Goal: Task Accomplishment & Management: Use online tool/utility

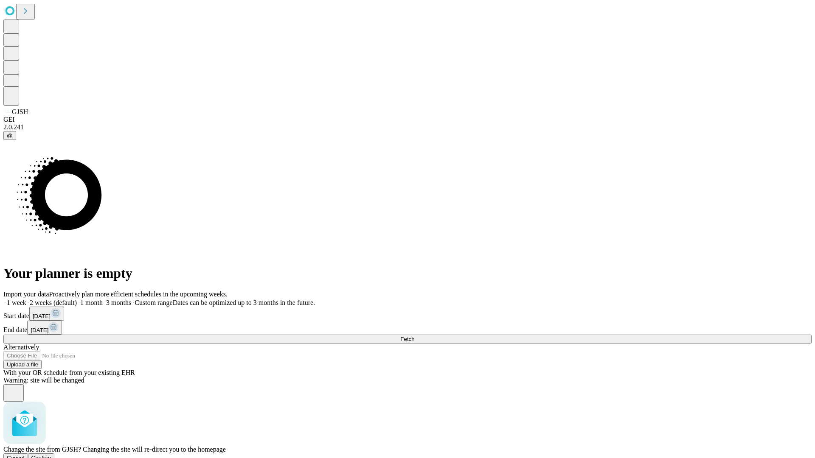
click at [51, 455] on span "Confirm" at bounding box center [41, 458] width 20 height 6
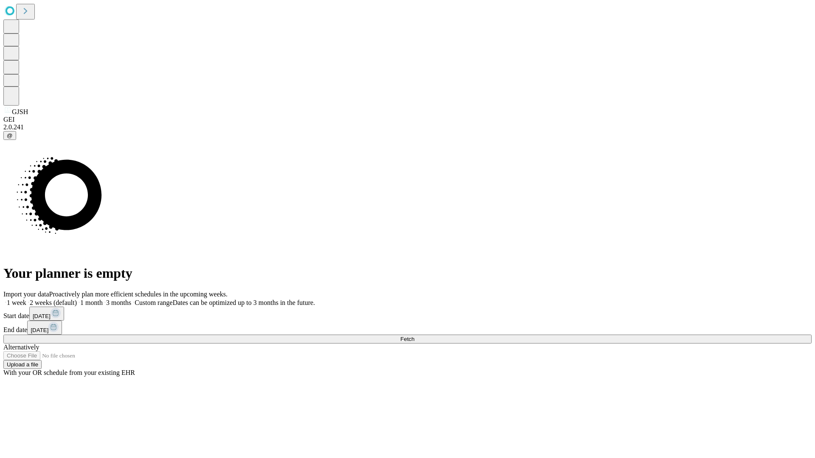
click at [103, 299] on label "1 month" at bounding box center [90, 302] width 26 height 7
click at [414, 336] on span "Fetch" at bounding box center [407, 339] width 14 height 6
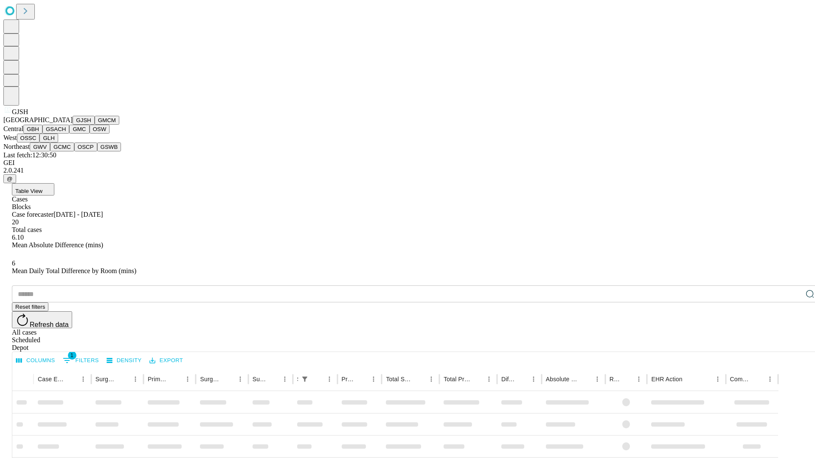
click at [95, 125] on button "GMCM" at bounding box center [107, 120] width 25 height 9
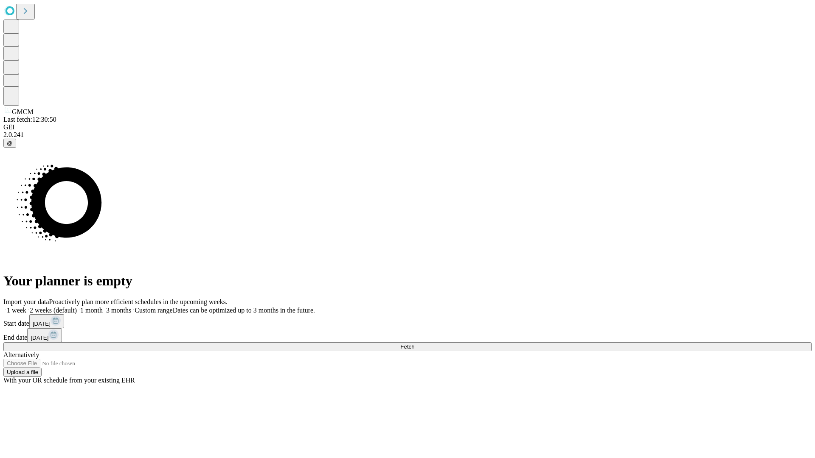
click at [103, 307] on label "1 month" at bounding box center [90, 310] width 26 height 7
click at [414, 344] on span "Fetch" at bounding box center [407, 347] width 14 height 6
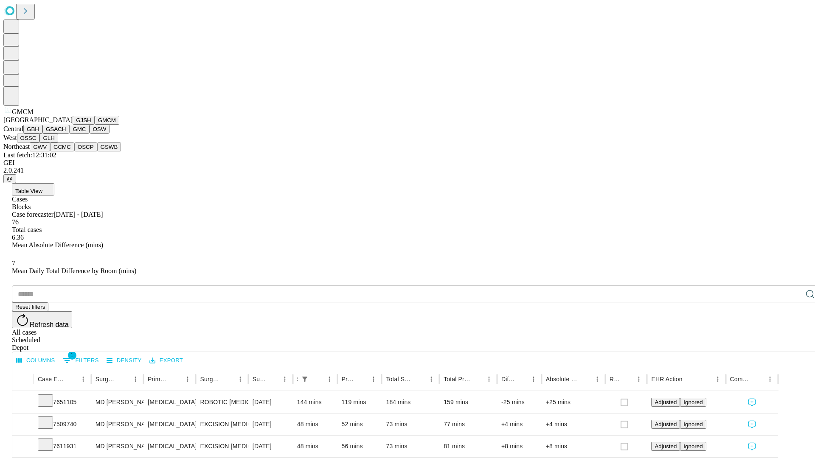
click at [42, 134] on button "GBH" at bounding box center [32, 129] width 19 height 9
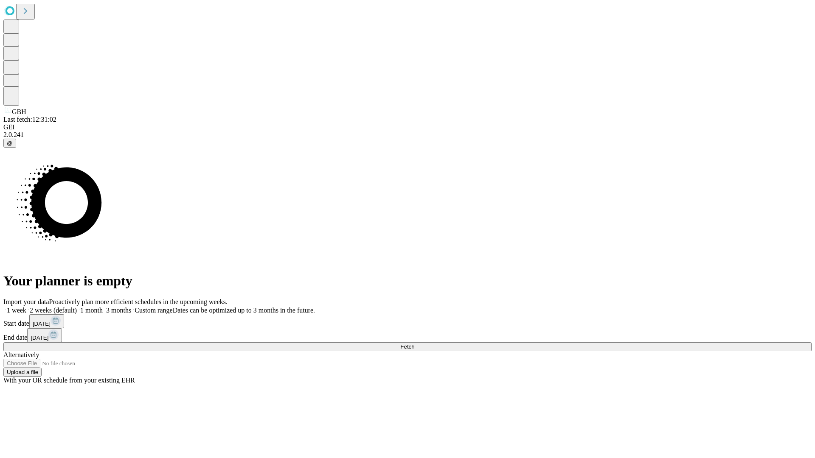
click at [103, 307] on label "1 month" at bounding box center [90, 310] width 26 height 7
click at [414, 344] on span "Fetch" at bounding box center [407, 347] width 14 height 6
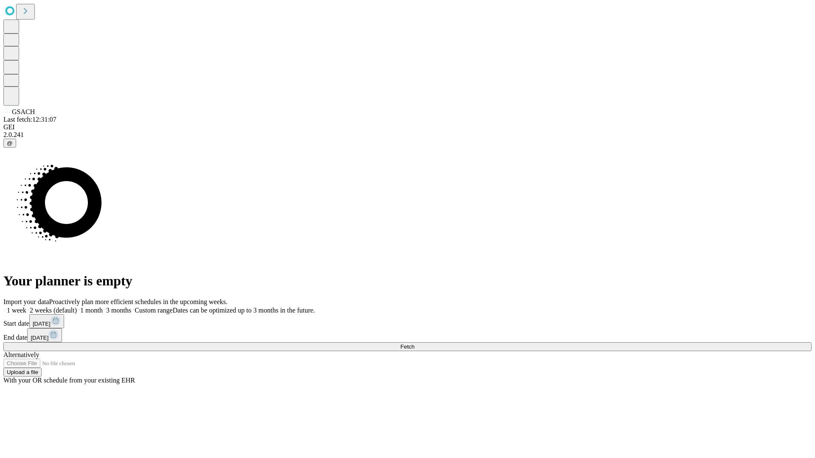
click at [103, 307] on label "1 month" at bounding box center [90, 310] width 26 height 7
click at [414, 344] on span "Fetch" at bounding box center [407, 347] width 14 height 6
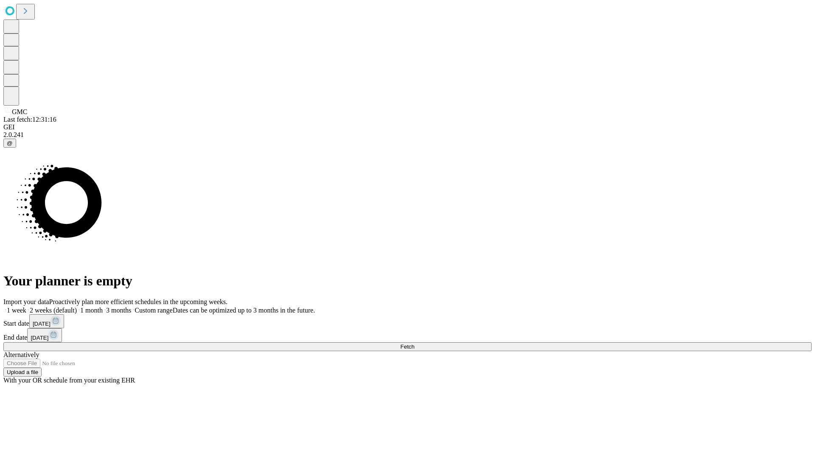
click at [414, 344] on span "Fetch" at bounding box center [407, 347] width 14 height 6
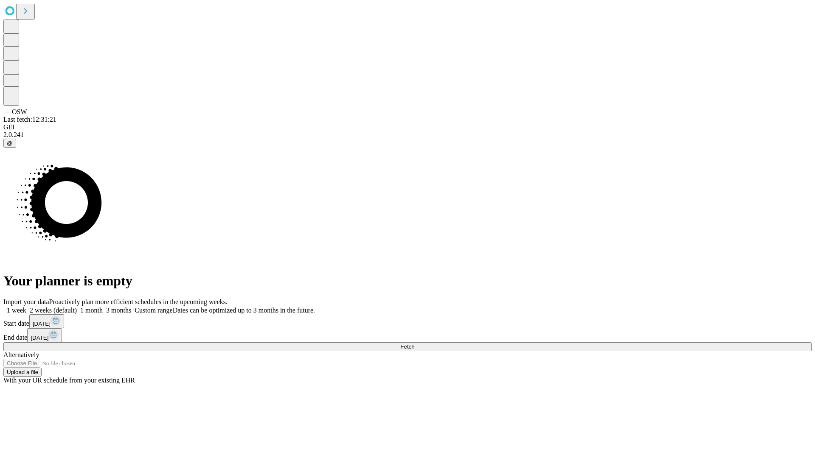
click at [103, 307] on label "1 month" at bounding box center [90, 310] width 26 height 7
click at [414, 344] on span "Fetch" at bounding box center [407, 347] width 14 height 6
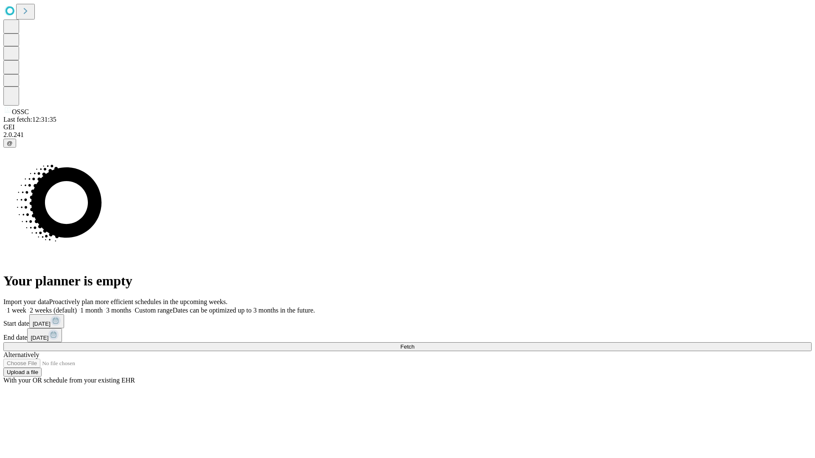
click at [103, 307] on label "1 month" at bounding box center [90, 310] width 26 height 7
click at [414, 344] on span "Fetch" at bounding box center [407, 347] width 14 height 6
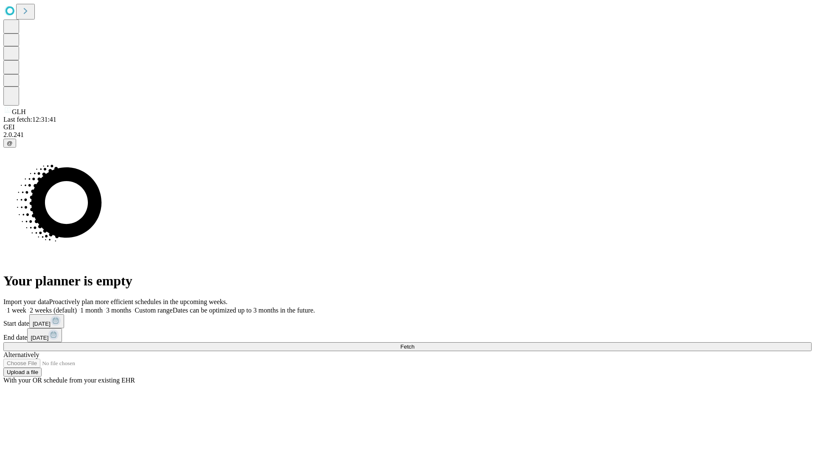
click at [103, 307] on label "1 month" at bounding box center [90, 310] width 26 height 7
click at [414, 344] on span "Fetch" at bounding box center [407, 347] width 14 height 6
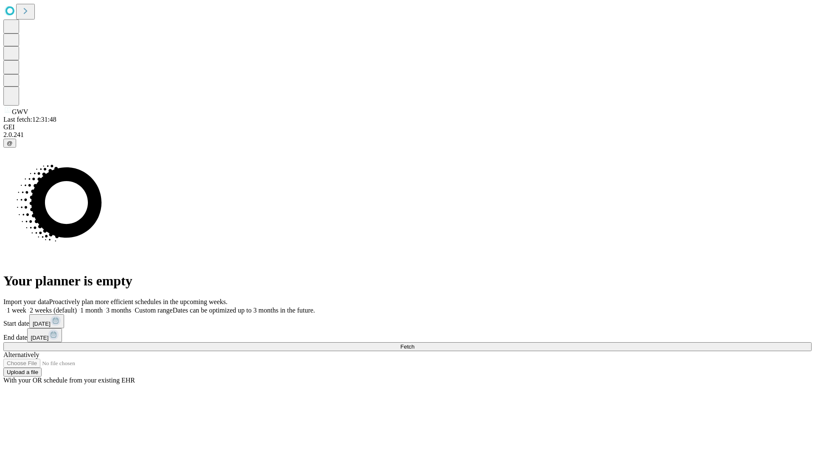
click at [103, 307] on label "1 month" at bounding box center [90, 310] width 26 height 7
click at [414, 344] on span "Fetch" at bounding box center [407, 347] width 14 height 6
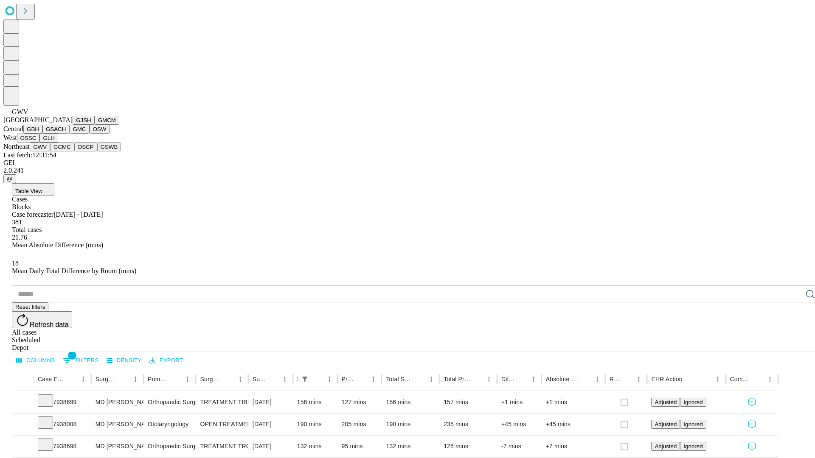
click at [66, 152] on button "GCMC" at bounding box center [62, 147] width 24 height 9
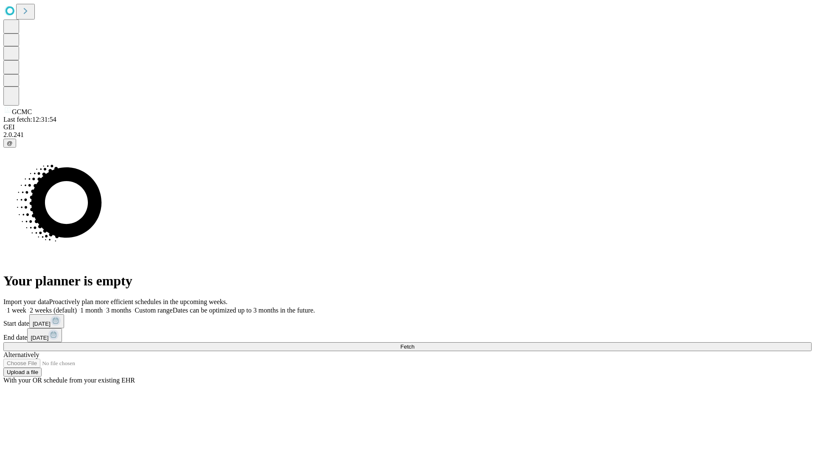
click at [103, 307] on label "1 month" at bounding box center [90, 310] width 26 height 7
click at [414, 344] on span "Fetch" at bounding box center [407, 347] width 14 height 6
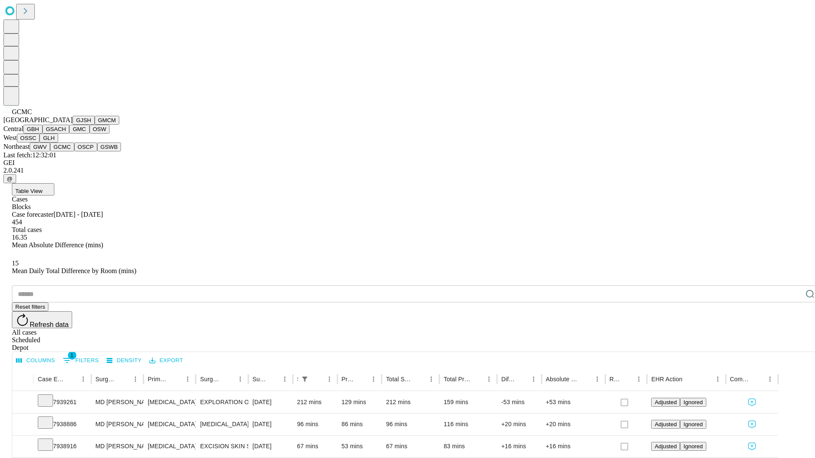
click at [74, 152] on button "OSCP" at bounding box center [85, 147] width 23 height 9
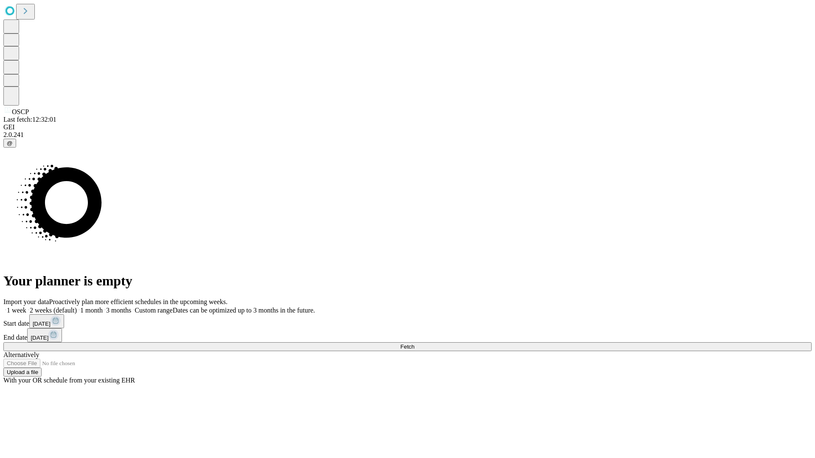
click at [103, 307] on label "1 month" at bounding box center [90, 310] width 26 height 7
click at [414, 344] on span "Fetch" at bounding box center [407, 347] width 14 height 6
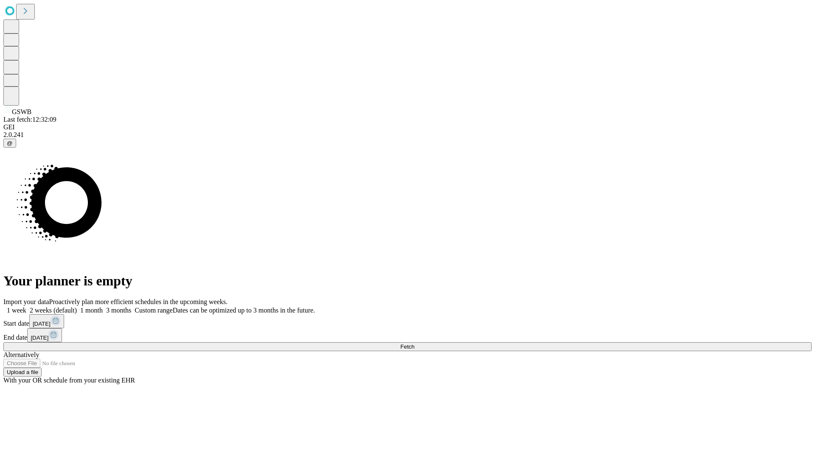
click at [103, 307] on label "1 month" at bounding box center [90, 310] width 26 height 7
click at [414, 344] on span "Fetch" at bounding box center [407, 347] width 14 height 6
